Goal: Task Accomplishment & Management: Complete application form

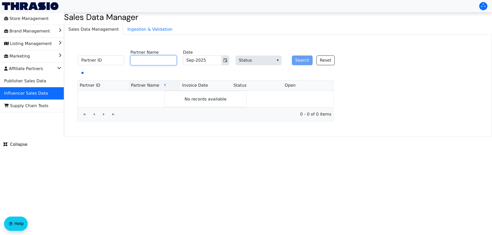
click at [156, 61] on input "Partner Name" at bounding box center [153, 61] width 46 height 10
paste input "[PERSON_NAME]"
click at [228, 59] on button "Toggle calendar" at bounding box center [224, 60] width 7 height 9
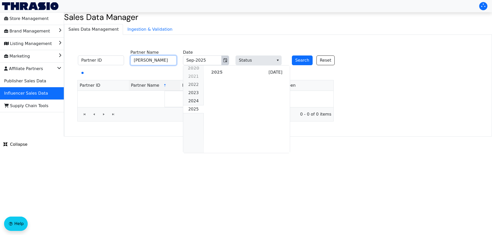
scroll to position [467, 0]
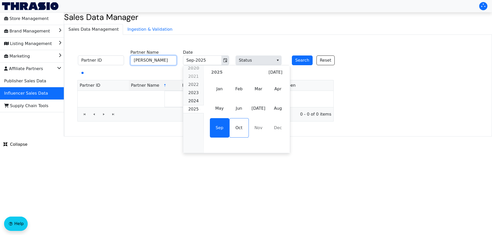
click at [280, 110] on span "Aug" at bounding box center [277, 108] width 19 height 19
type input "[PERSON_NAME]"
type input "Aug-2025"
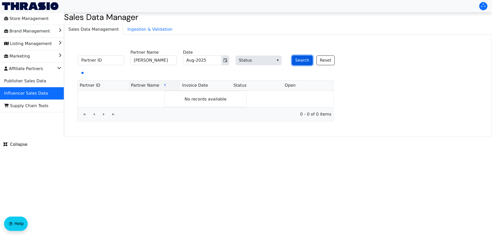
click at [301, 64] on button "Search" at bounding box center [302, 61] width 21 height 10
click at [161, 60] on input "[PERSON_NAME]" at bounding box center [153, 61] width 46 height 10
click at [299, 60] on button "Search" at bounding box center [302, 61] width 21 height 10
click at [295, 58] on button "Search" at bounding box center [302, 61] width 21 height 10
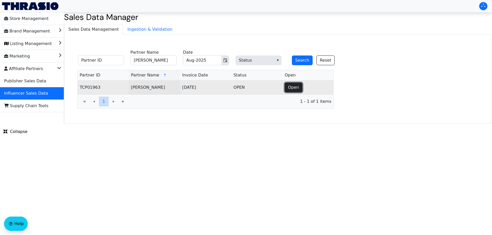
click at [293, 91] on button "Open" at bounding box center [294, 88] width 18 height 10
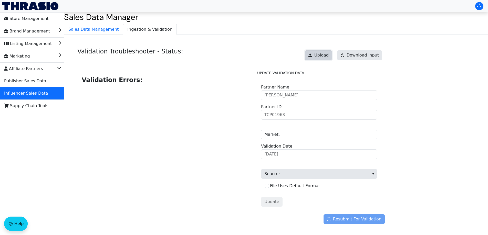
click at [312, 56] on span at bounding box center [310, 55] width 4 height 4
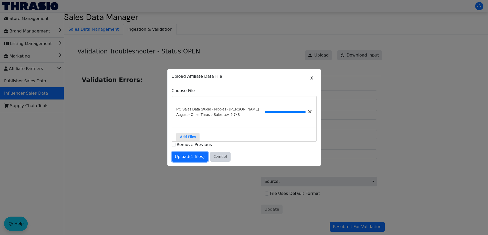
click at [191, 158] on span "Upload (1 files)" at bounding box center [190, 157] width 30 height 6
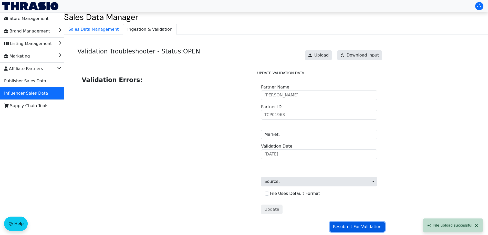
click at [365, 227] on span "Resubmit For Validation" at bounding box center [357, 227] width 48 height 6
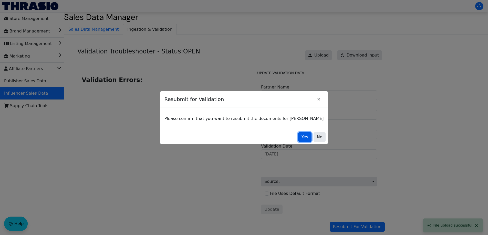
click at [298, 137] on button "Yes" at bounding box center [304, 137] width 13 height 10
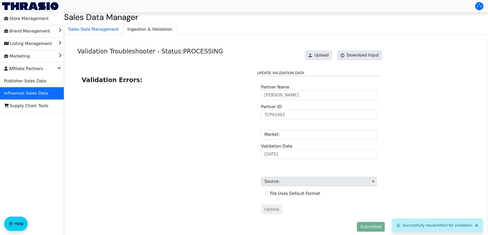
click at [86, 32] on span "Sales Data Management" at bounding box center [93, 29] width 58 height 10
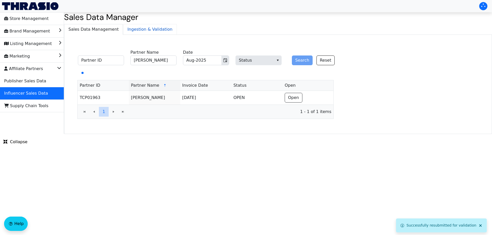
click at [137, 28] on span "Ingestion & Validation" at bounding box center [149, 29] width 53 height 10
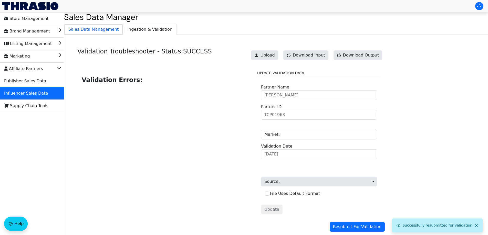
click at [88, 32] on span "Sales Data Management" at bounding box center [93, 29] width 58 height 10
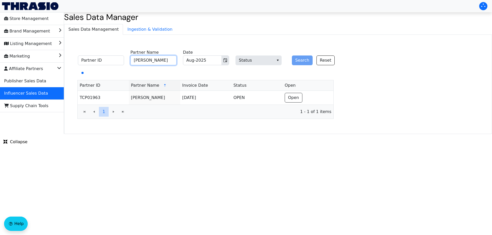
click at [151, 59] on input "[PERSON_NAME]" at bounding box center [153, 61] width 46 height 10
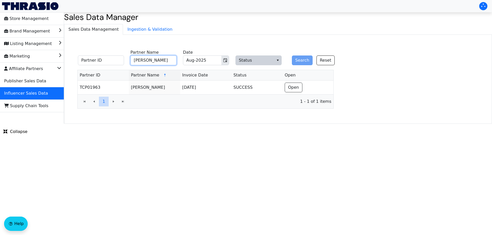
paste input "[PERSON_NAME]"
type input "[PERSON_NAME]"
click at [297, 59] on button "Search" at bounding box center [302, 61] width 21 height 10
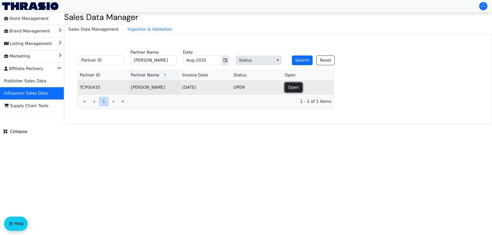
click at [289, 90] on button "Open" at bounding box center [294, 88] width 18 height 10
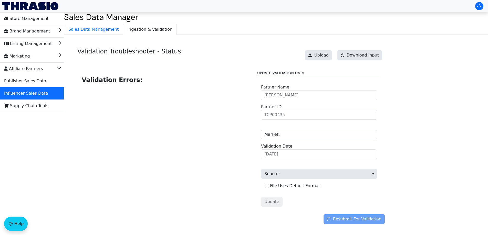
click at [324, 49] on div "Upload Download Input" at bounding box center [343, 55] width 82 height 15
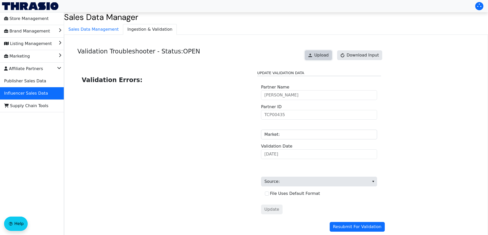
click at [319, 58] on span "Upload" at bounding box center [321, 55] width 14 height 6
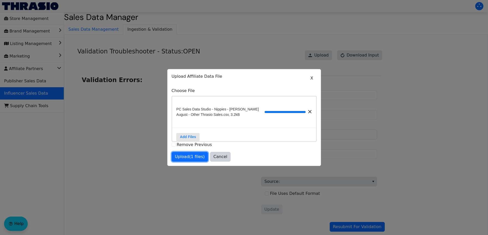
drag, startPoint x: 175, startPoint y: 159, endPoint x: 198, endPoint y: 162, distance: 23.0
click at [176, 159] on span "Upload (1 files)" at bounding box center [190, 157] width 30 height 6
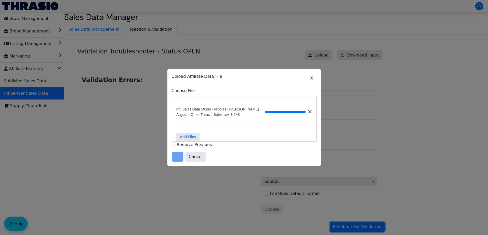
click at [354, 230] on span "Resubmit For Validation" at bounding box center [357, 227] width 48 height 6
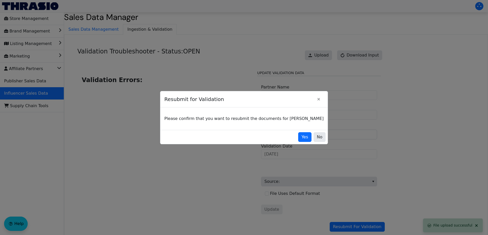
click at [357, 226] on div at bounding box center [244, 117] width 488 height 235
click at [301, 138] on span "Yes" at bounding box center [304, 137] width 7 height 6
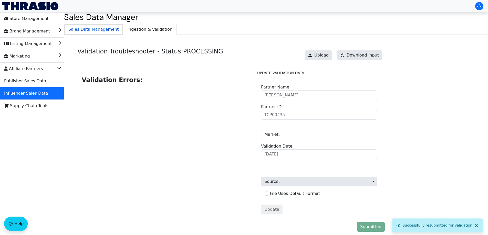
click at [99, 31] on span "Sales Data Management" at bounding box center [93, 29] width 58 height 10
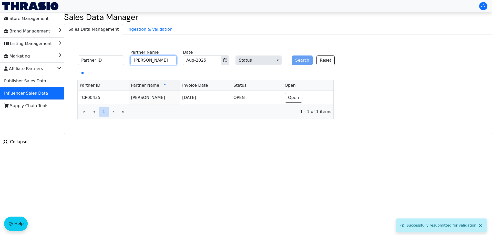
drag, startPoint x: 163, startPoint y: 61, endPoint x: 199, endPoint y: 41, distance: 41.5
click at [163, 61] on input "[PERSON_NAME]" at bounding box center [153, 61] width 46 height 10
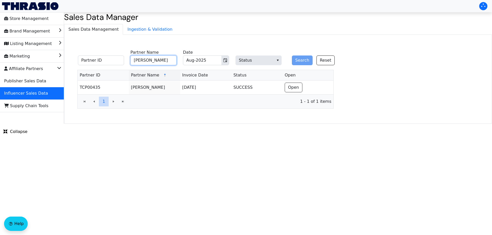
paste input "[PERSON_NAME] & [PERSON_NAME]"
click at [224, 61] on icon "Toggle calendar" at bounding box center [225, 60] width 4 height 4
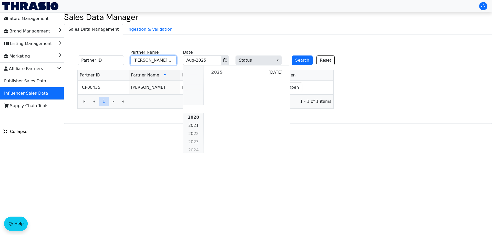
scroll to position [467, 0]
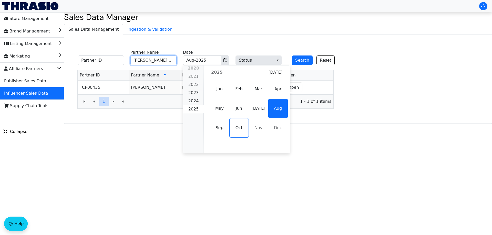
click at [215, 130] on span "Sep" at bounding box center [219, 127] width 19 height 19
type input "[PERSON_NAME] & [PERSON_NAME]"
type input "Sep-2025"
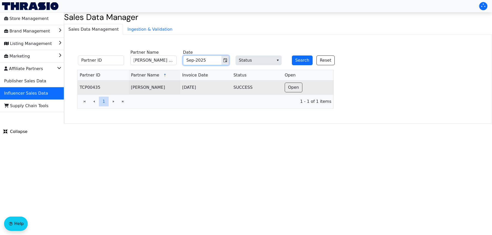
scroll to position [0, 0]
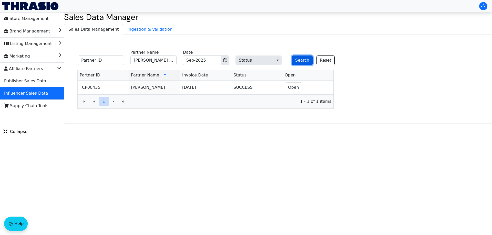
click at [299, 59] on button "Search" at bounding box center [302, 61] width 21 height 10
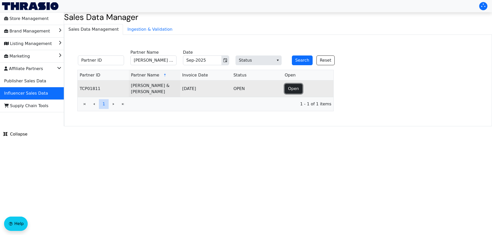
click at [295, 89] on span "Open" at bounding box center [293, 89] width 11 height 6
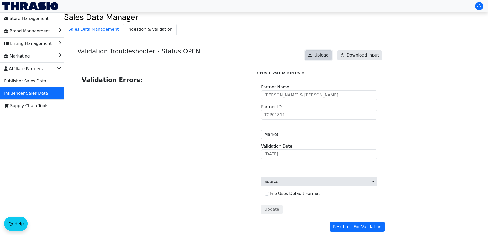
click at [327, 55] on span "Upload" at bounding box center [321, 55] width 14 height 6
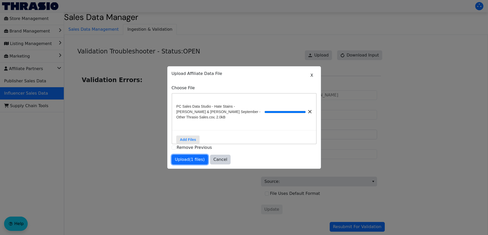
click at [188, 161] on span "Upload (1 files)" at bounding box center [190, 160] width 30 height 6
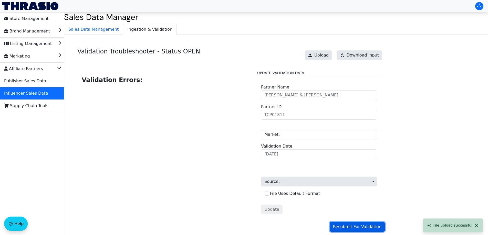
click at [370, 227] on span "Resubmit For Validation" at bounding box center [357, 227] width 48 height 6
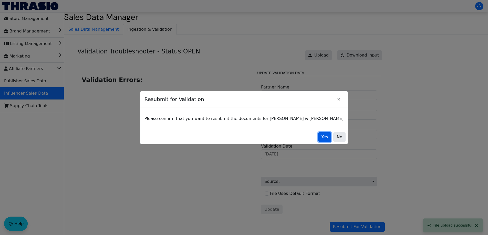
click at [318, 141] on button "Yes" at bounding box center [324, 137] width 13 height 10
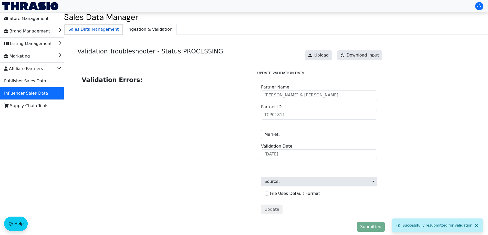
click at [100, 30] on span "Sales Data Management" at bounding box center [93, 29] width 58 height 10
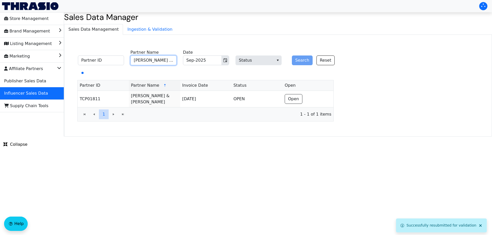
click at [166, 63] on input "[PERSON_NAME] & [PERSON_NAME]" at bounding box center [153, 61] width 46 height 10
